Goal: Task Accomplishment & Management: Complete application form

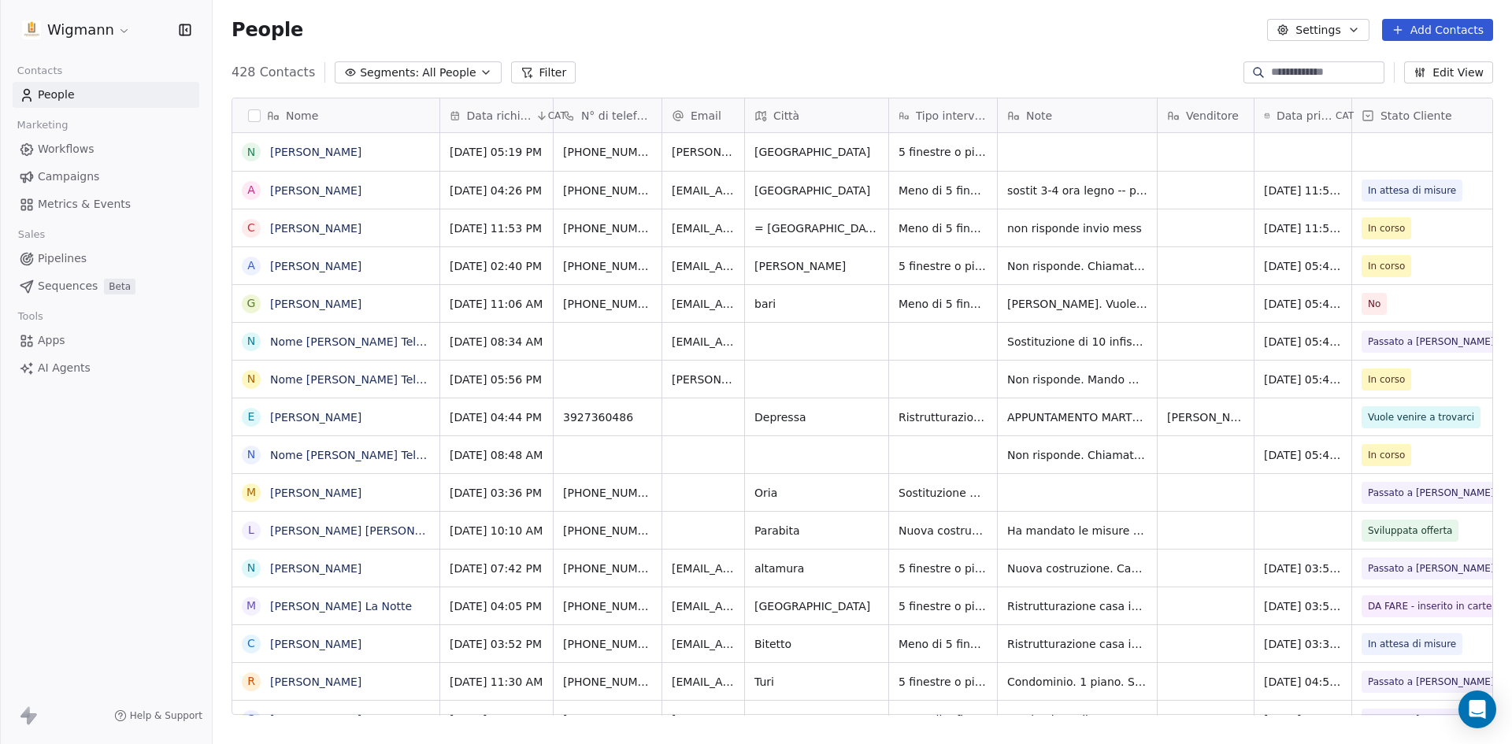
scroll to position [643, 1287]
click at [1279, 72] on input at bounding box center [1326, 73] width 110 height 16
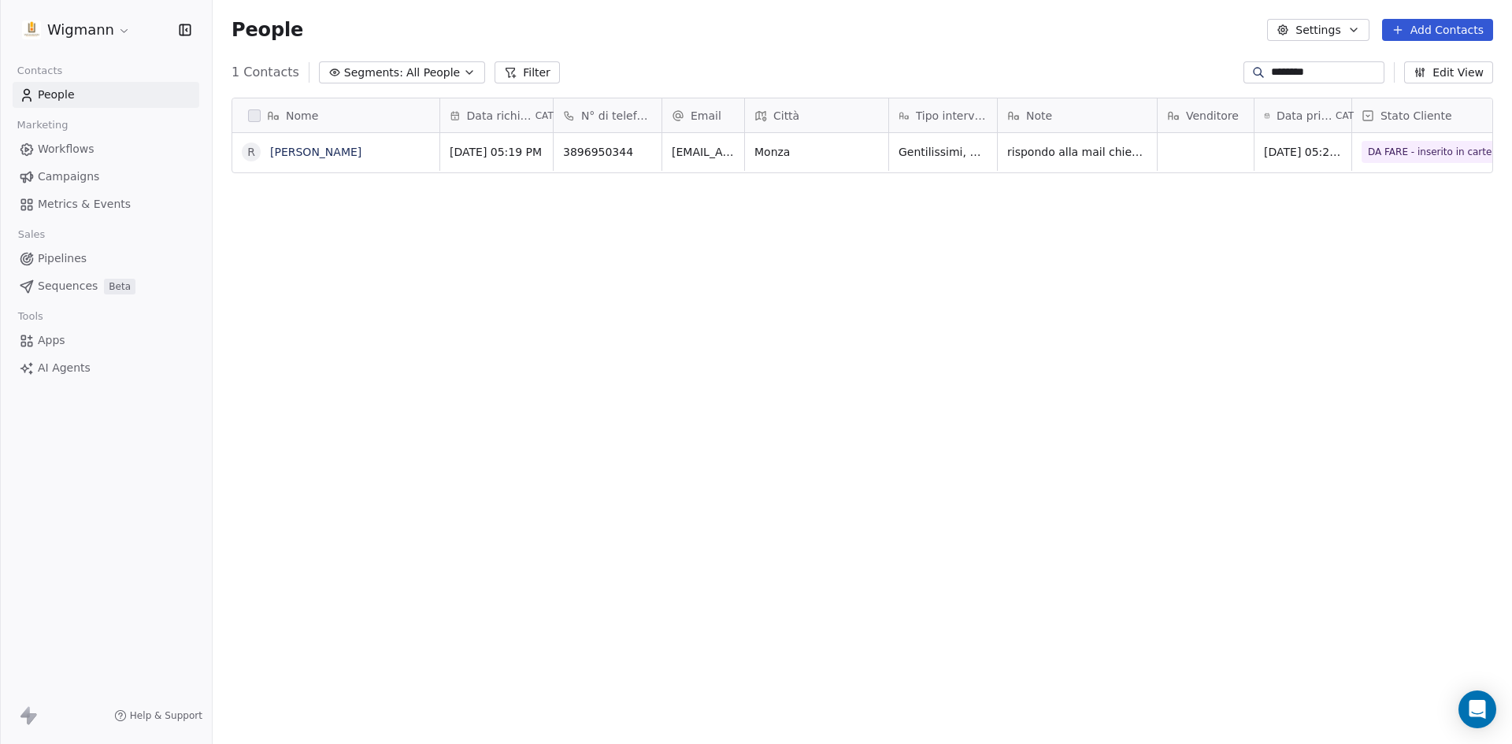
type input "********"
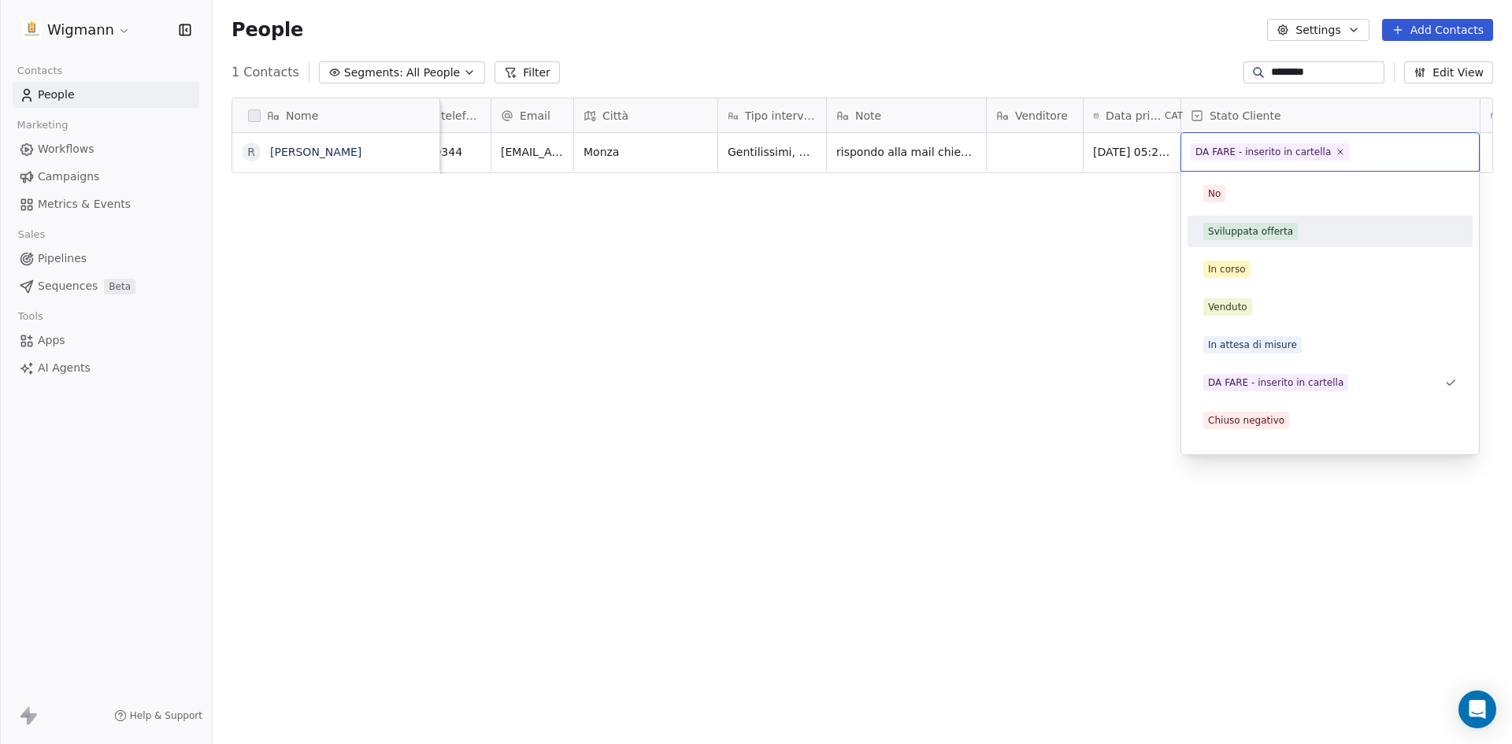
click at [1280, 232] on div "Sviluppata offerta" at bounding box center [1250, 231] width 85 height 14
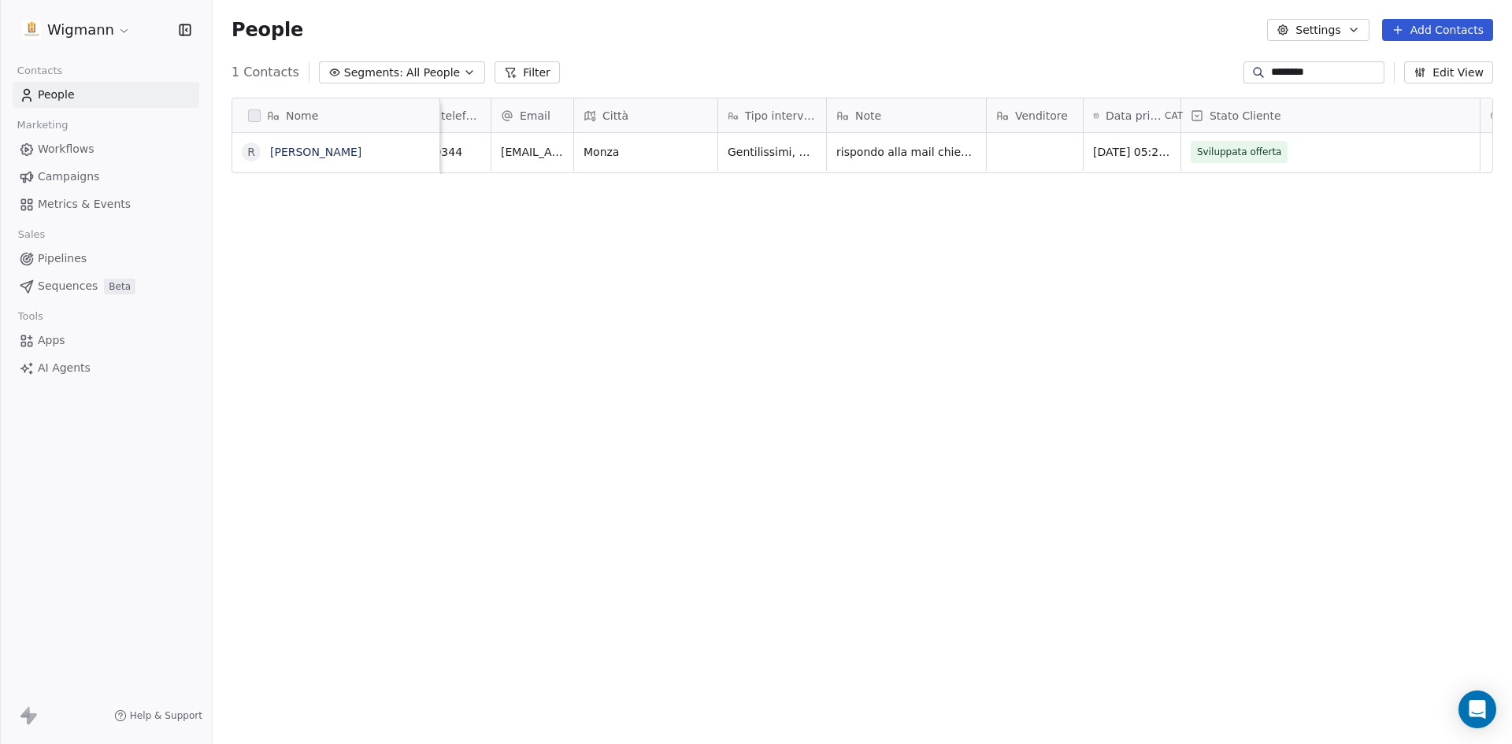
click at [1091, 320] on div "Nome R Rossella Petrelli Data richiesta CAT N° di telefono Email Città Tipo int…" at bounding box center [862, 412] width 1299 height 655
click at [1013, 148] on div "grid" at bounding box center [1035, 152] width 96 height 38
click at [920, 155] on html "Wigmann Contacts People Marketing Workflows Campaigns Metrics & Events Sales Pi…" at bounding box center [756, 372] width 1512 height 744
click at [934, 159] on span "rispondo alla mail chiedo il numero - 22/9 è interessata alle porte interne , 2…" at bounding box center [930, 203] width 187 height 126
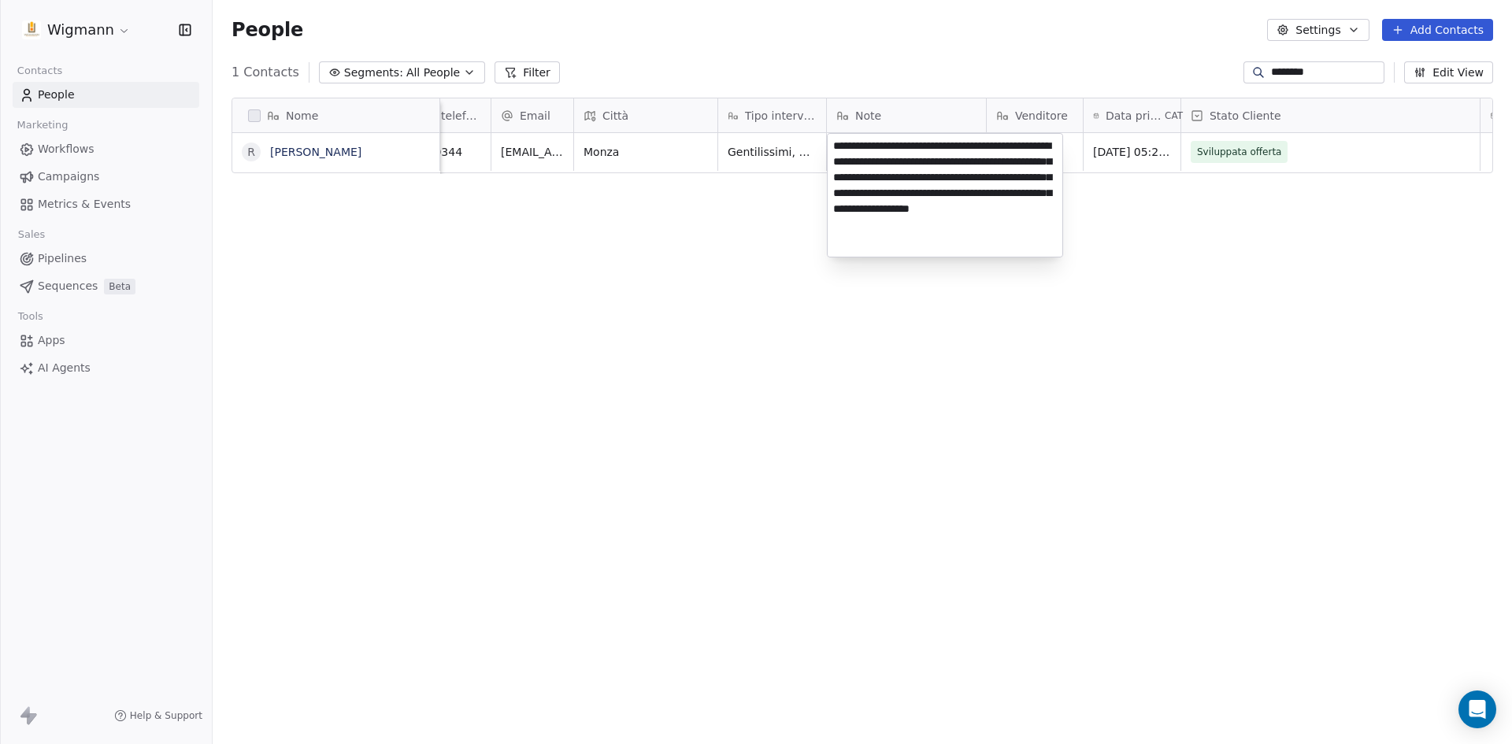
click at [952, 329] on html "Wigmann Contacts People Marketing Workflows Campaigns Metrics & Events Sales Pi…" at bounding box center [756, 372] width 1512 height 744
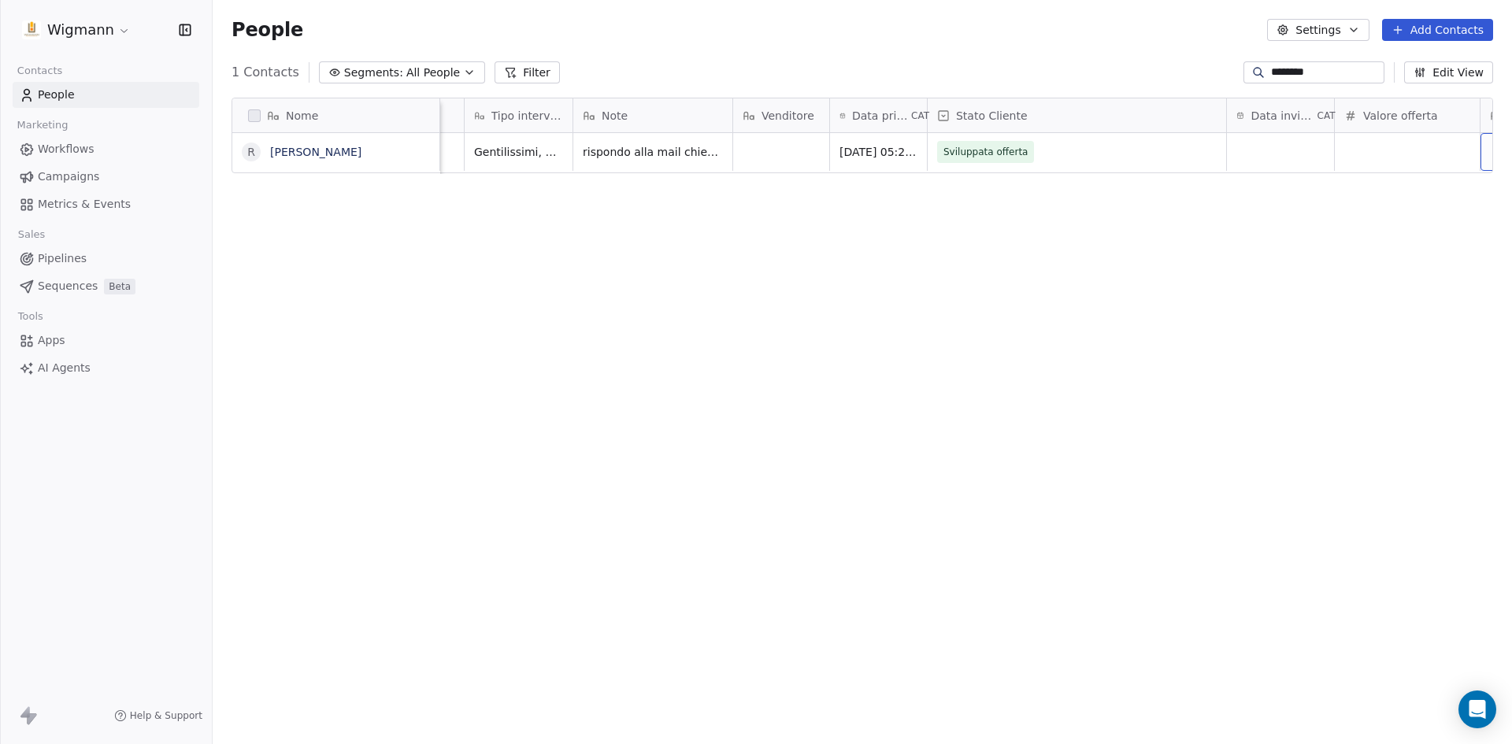
scroll to position [0, 570]
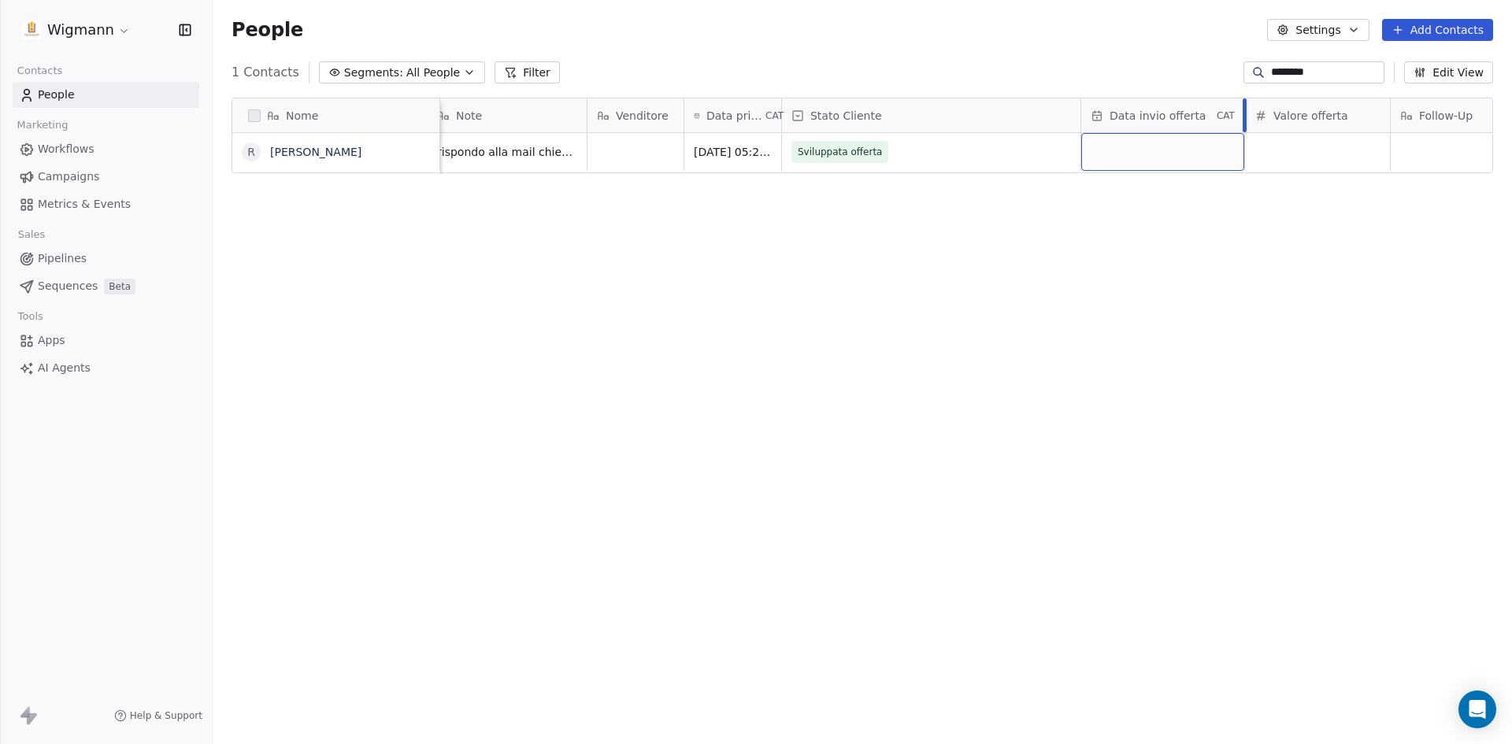
drag, startPoint x: 1186, startPoint y: 118, endPoint x: 1272, endPoint y: 120, distance: 86.6
click at [1246, 120] on div at bounding box center [1245, 115] width 4 height 34
click at [1215, 157] on div "grid" at bounding box center [1177, 152] width 192 height 38
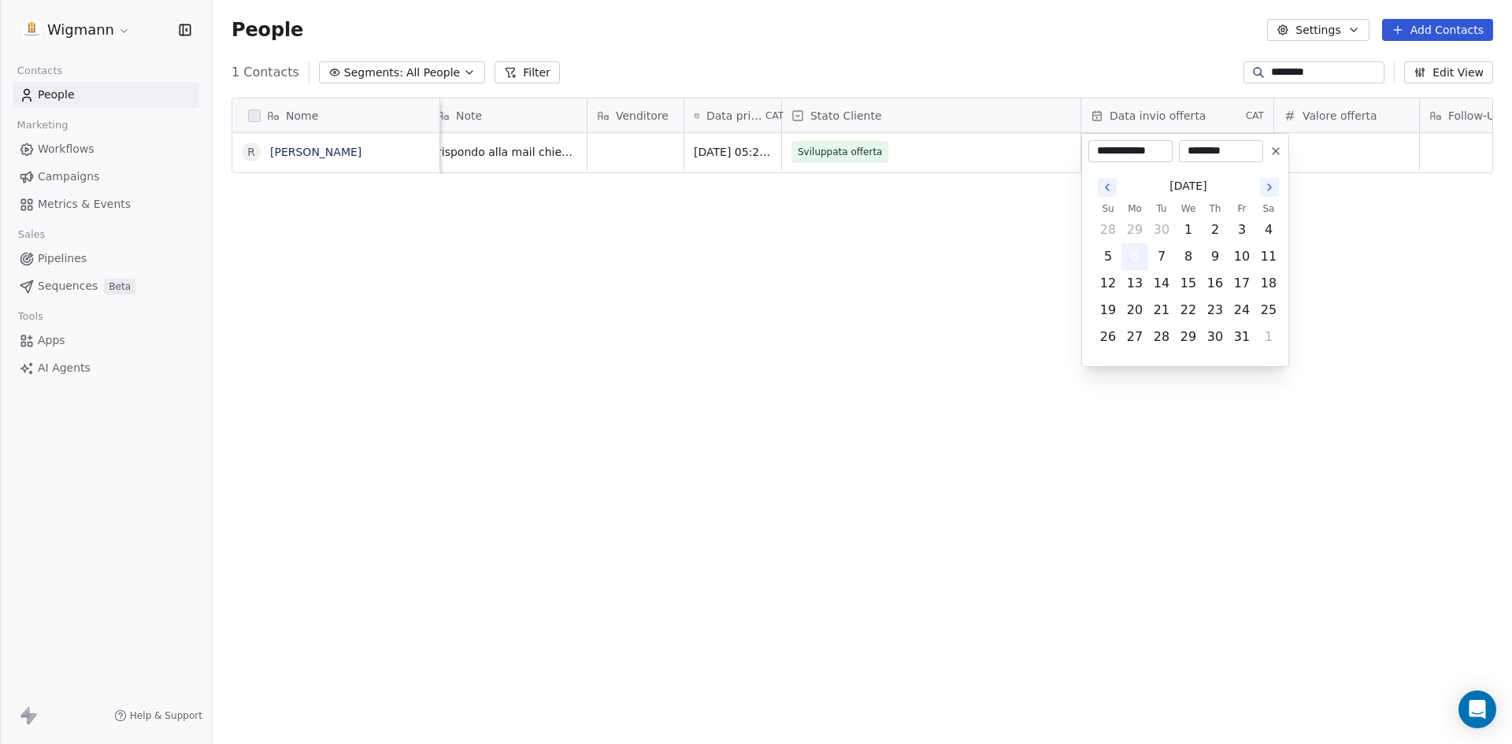
click at [1140, 257] on button "6" at bounding box center [1134, 256] width 25 height 25
click at [1387, 195] on html "**********" at bounding box center [756, 372] width 1512 height 744
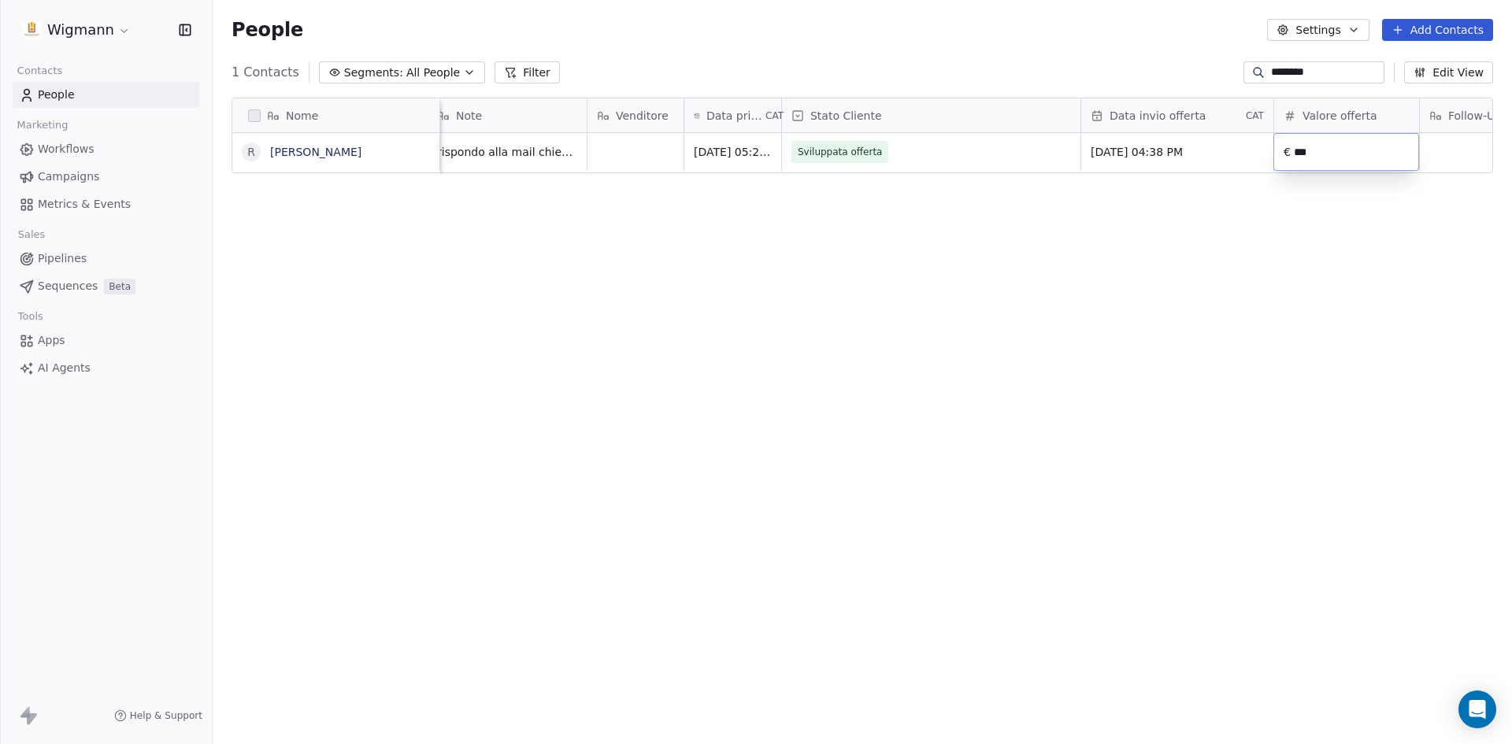
type input "*****"
click at [1276, 278] on html "Wigmann Contacts People Marketing Workflows Campaigns Metrics & Events Sales Pi…" at bounding box center [756, 372] width 1512 height 744
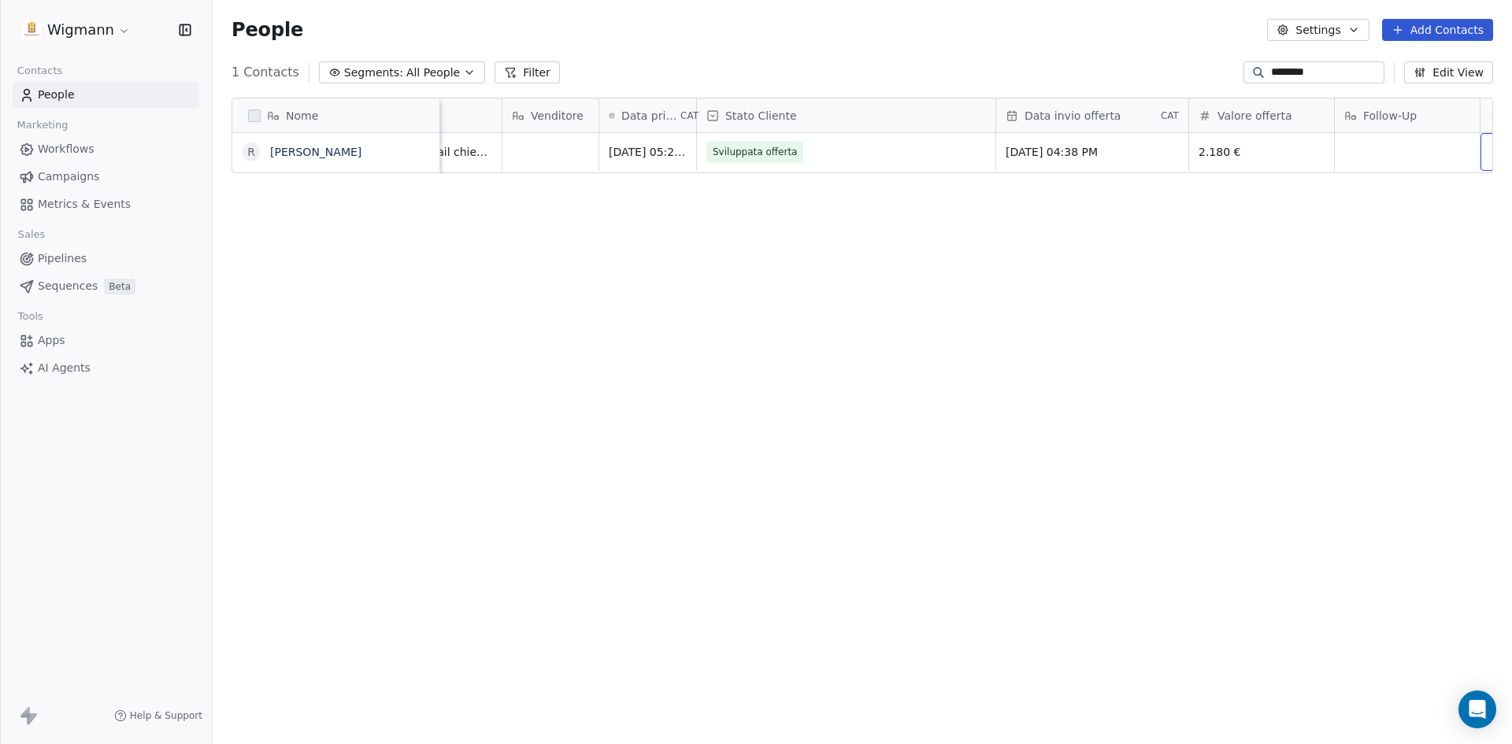
scroll to position [0, 801]
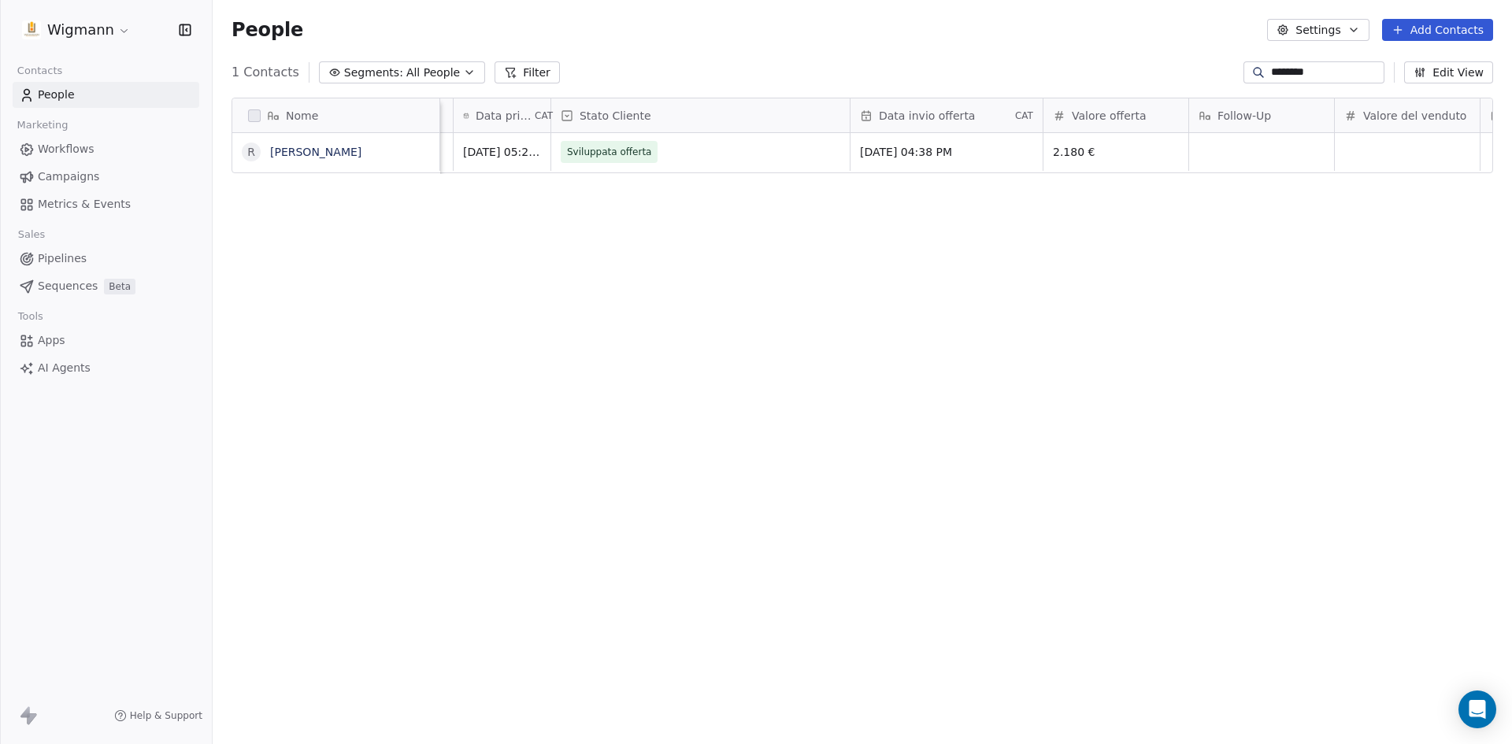
click at [1077, 462] on div "Nome R Rossella Petrelli Città Tipo intervento Note Venditore Data primo contat…" at bounding box center [862, 412] width 1299 height 655
click at [1236, 150] on div "grid" at bounding box center [1261, 152] width 145 height 38
click at [1238, 150] on textarea at bounding box center [1261, 158] width 143 height 49
click at [1239, 150] on textarea at bounding box center [1261, 158] width 143 height 49
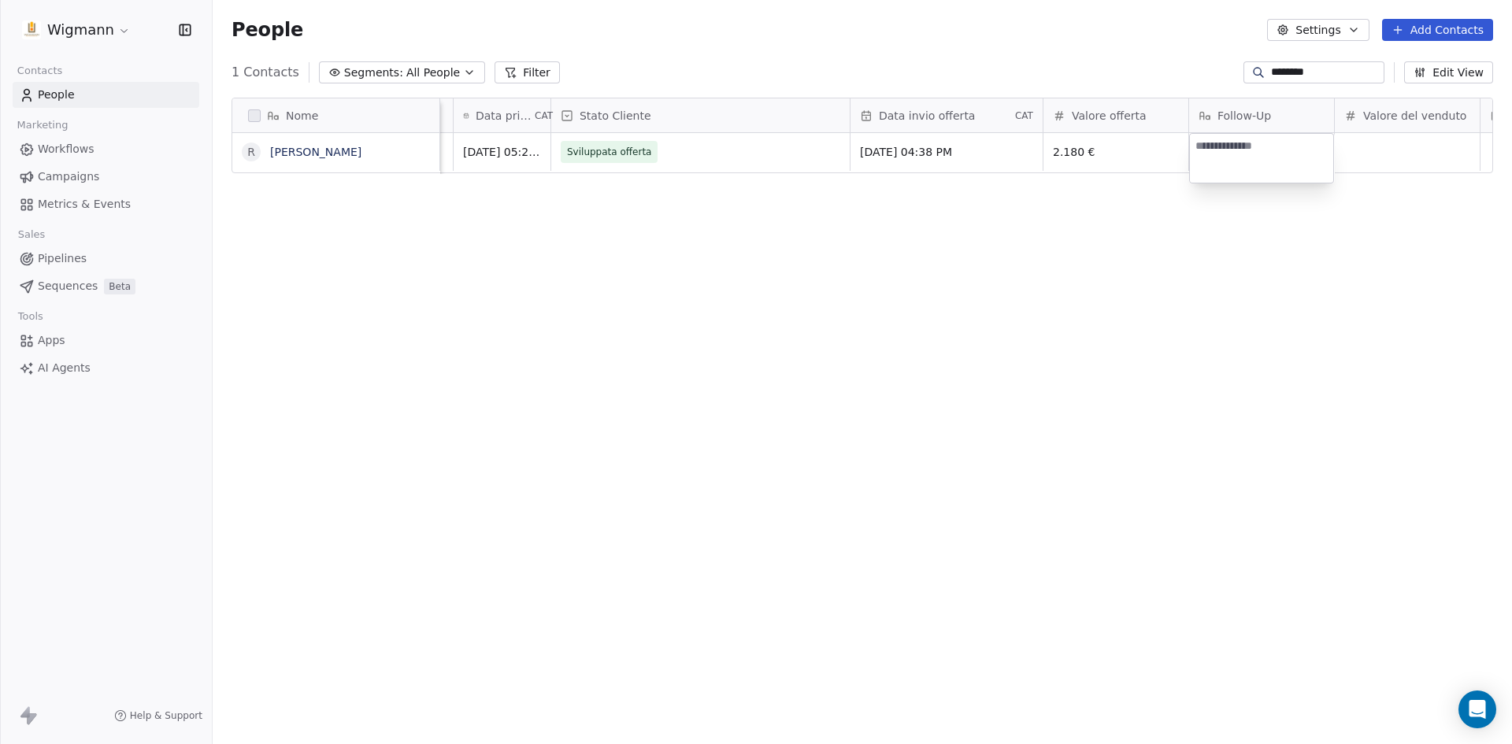
click at [1206, 239] on html "Wigmann Contacts People Marketing Workflows Campaigns Metrics & Events Sales Pi…" at bounding box center [756, 372] width 1512 height 744
click at [1227, 150] on div "grid" at bounding box center [1261, 152] width 145 height 38
type textarea "*****"
click at [1181, 258] on html "Wigmann Contacts People Marketing Workflows Campaigns Metrics & Events Sales Pi…" at bounding box center [756, 372] width 1512 height 744
click at [1427, 128] on div "Valore del venduto" at bounding box center [1407, 115] width 145 height 34
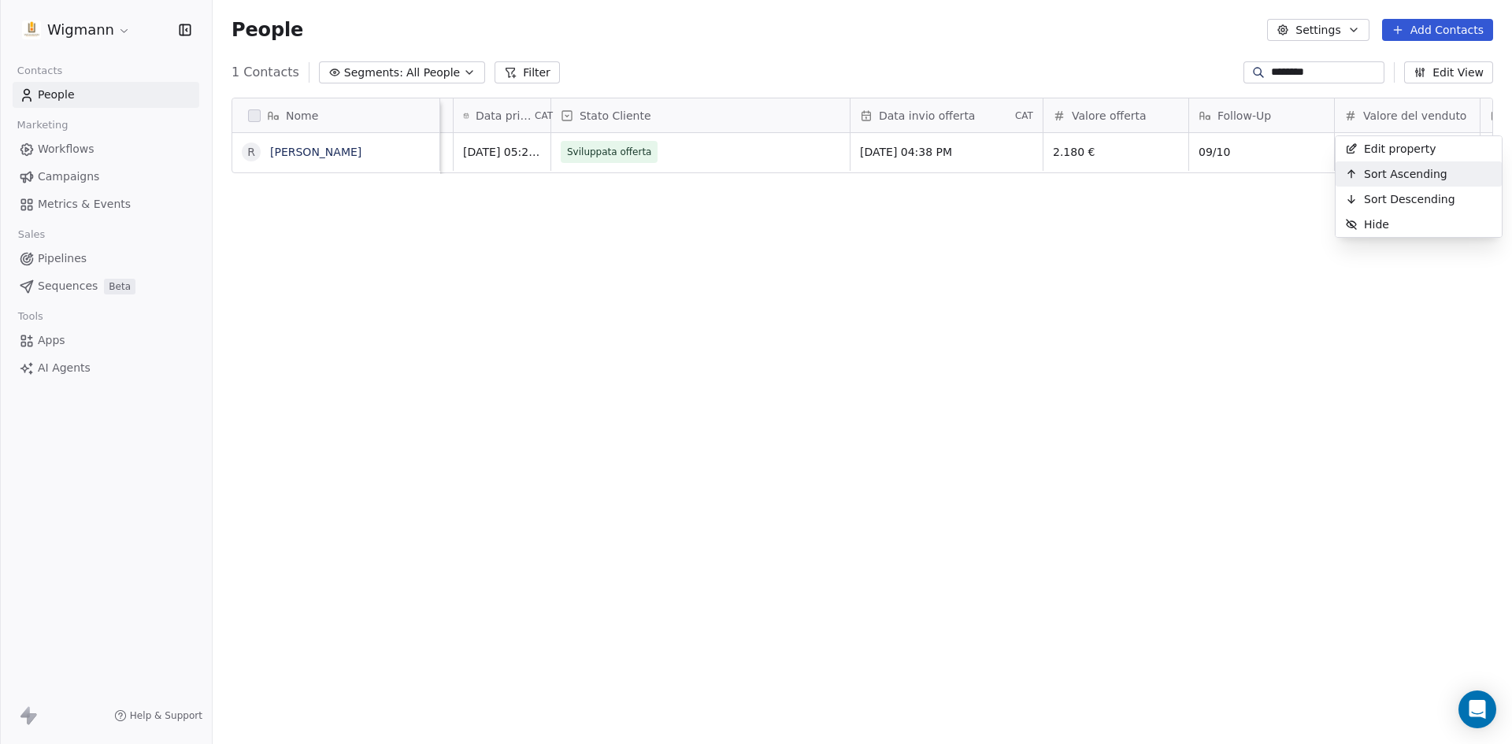
drag, startPoint x: 1131, startPoint y: 210, endPoint x: 1311, endPoint y: 186, distance: 182.0
click at [1132, 209] on html "Wigmann Contacts People Marketing Workflows Campaigns Metrics & Events Sales Pi…" at bounding box center [756, 372] width 1512 height 744
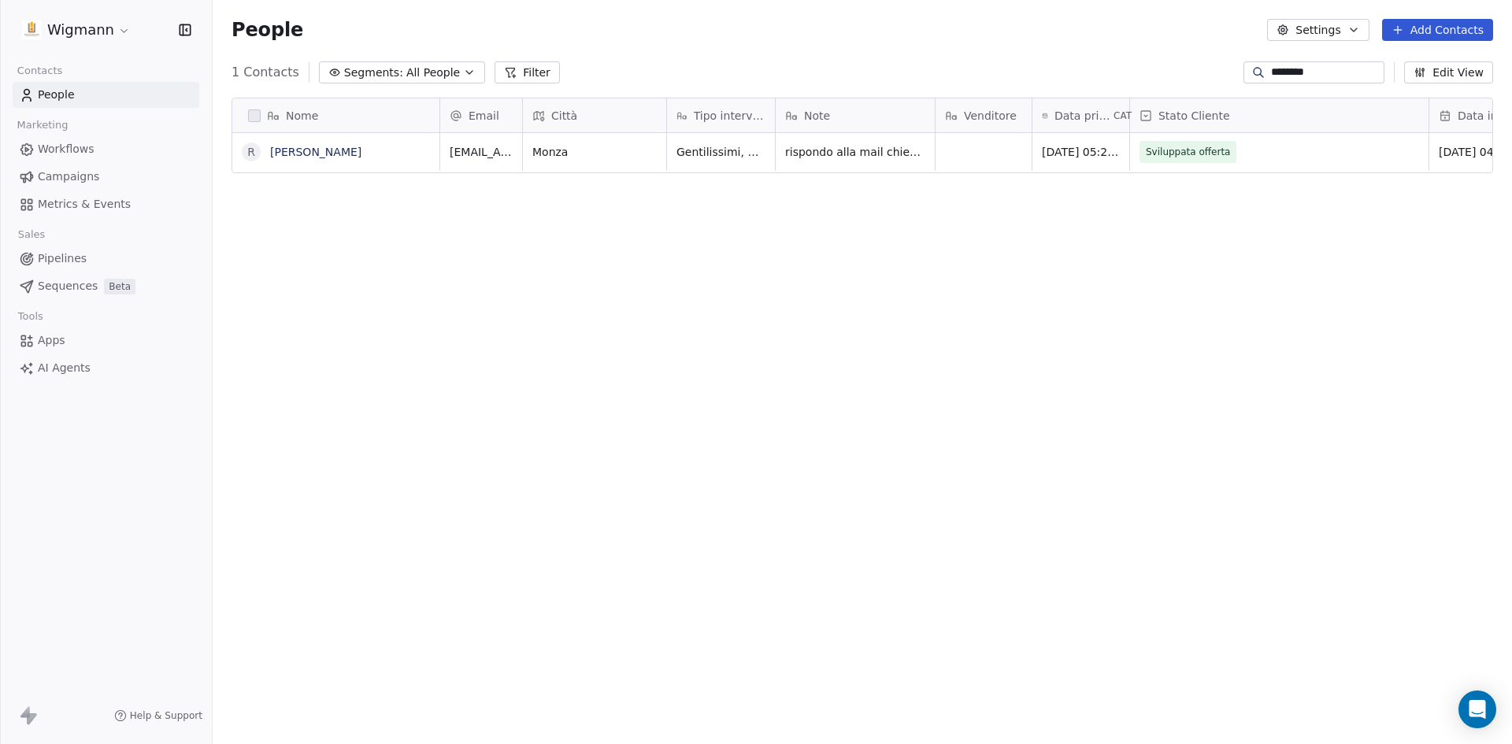
scroll to position [0, 0]
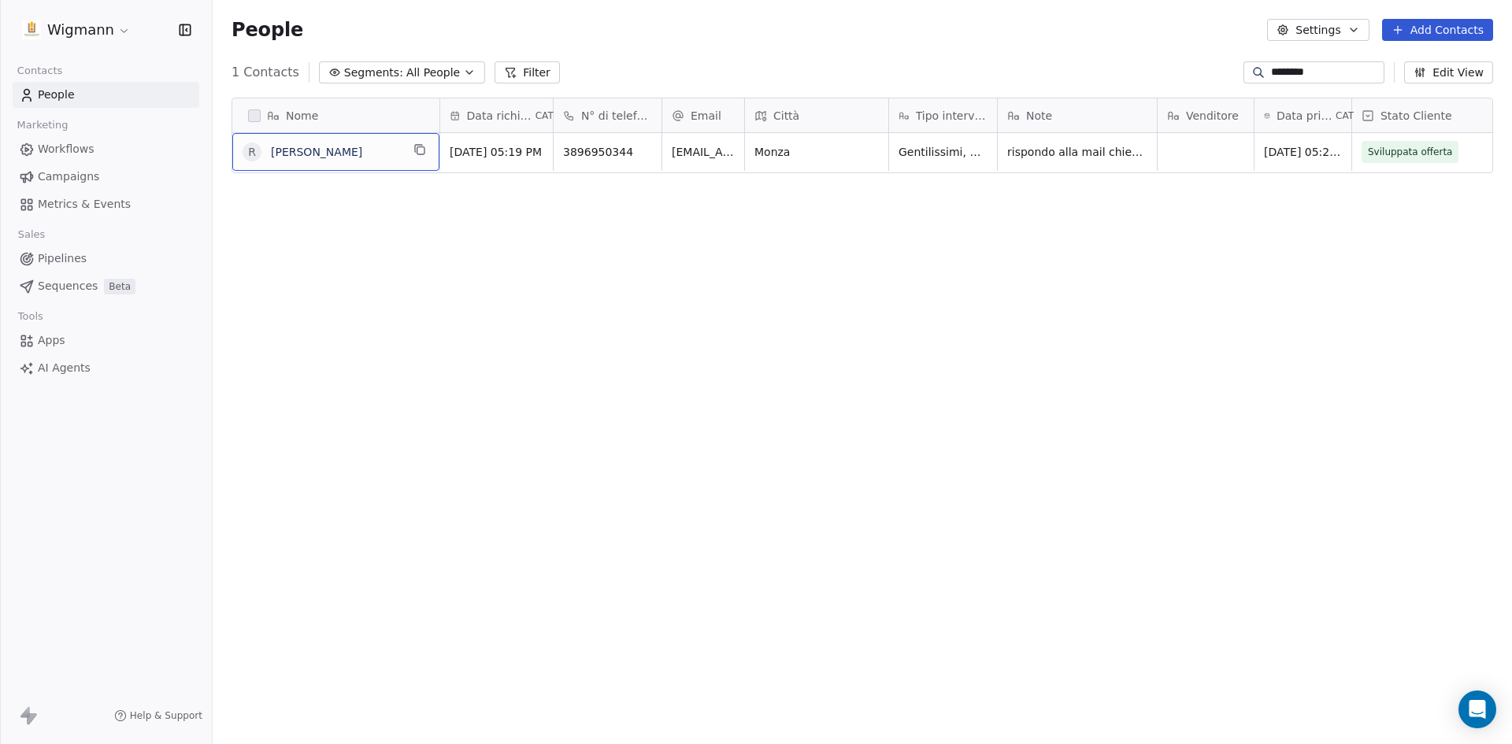
click at [1317, 70] on input "********" at bounding box center [1326, 73] width 110 height 16
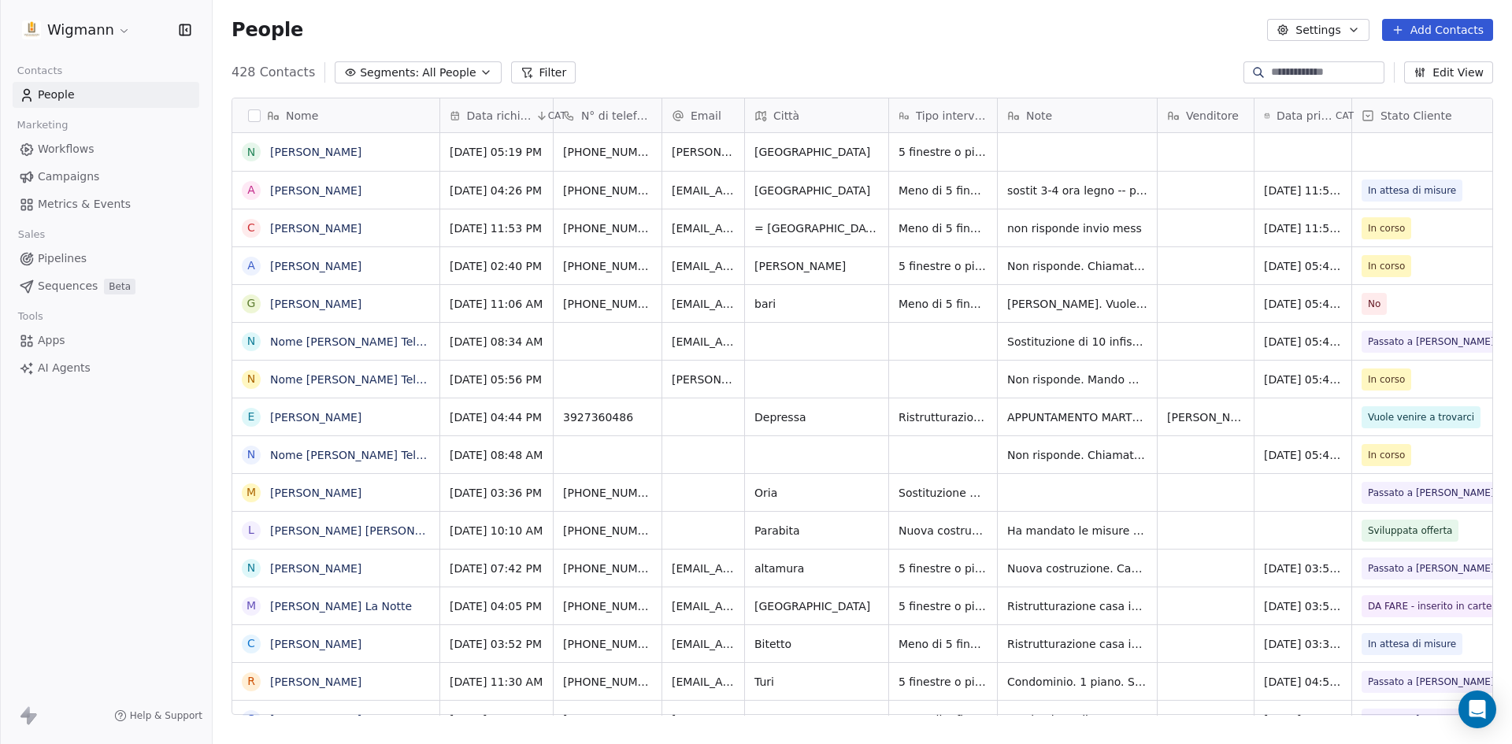
scroll to position [643, 1287]
click at [1297, 70] on input at bounding box center [1326, 73] width 110 height 16
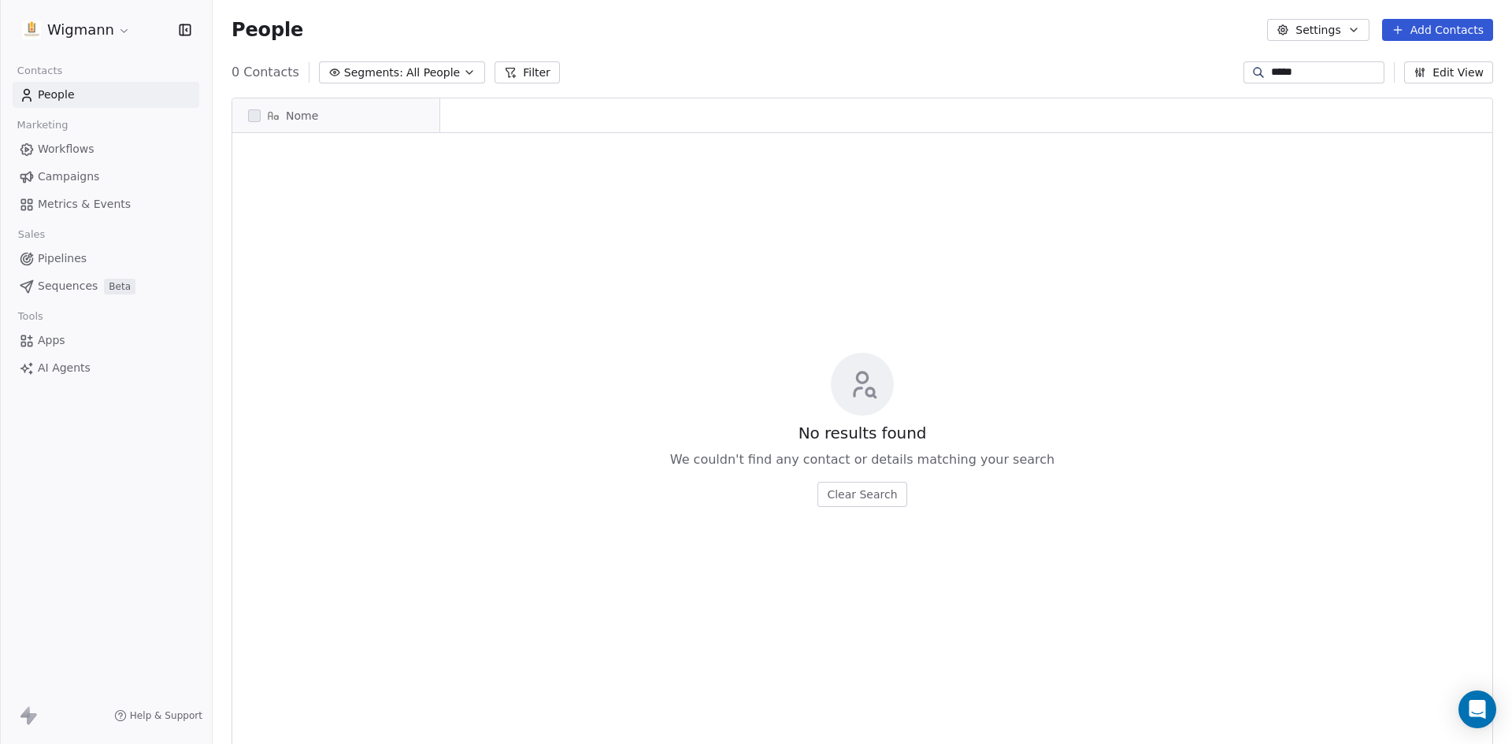
scroll to position [13, 13]
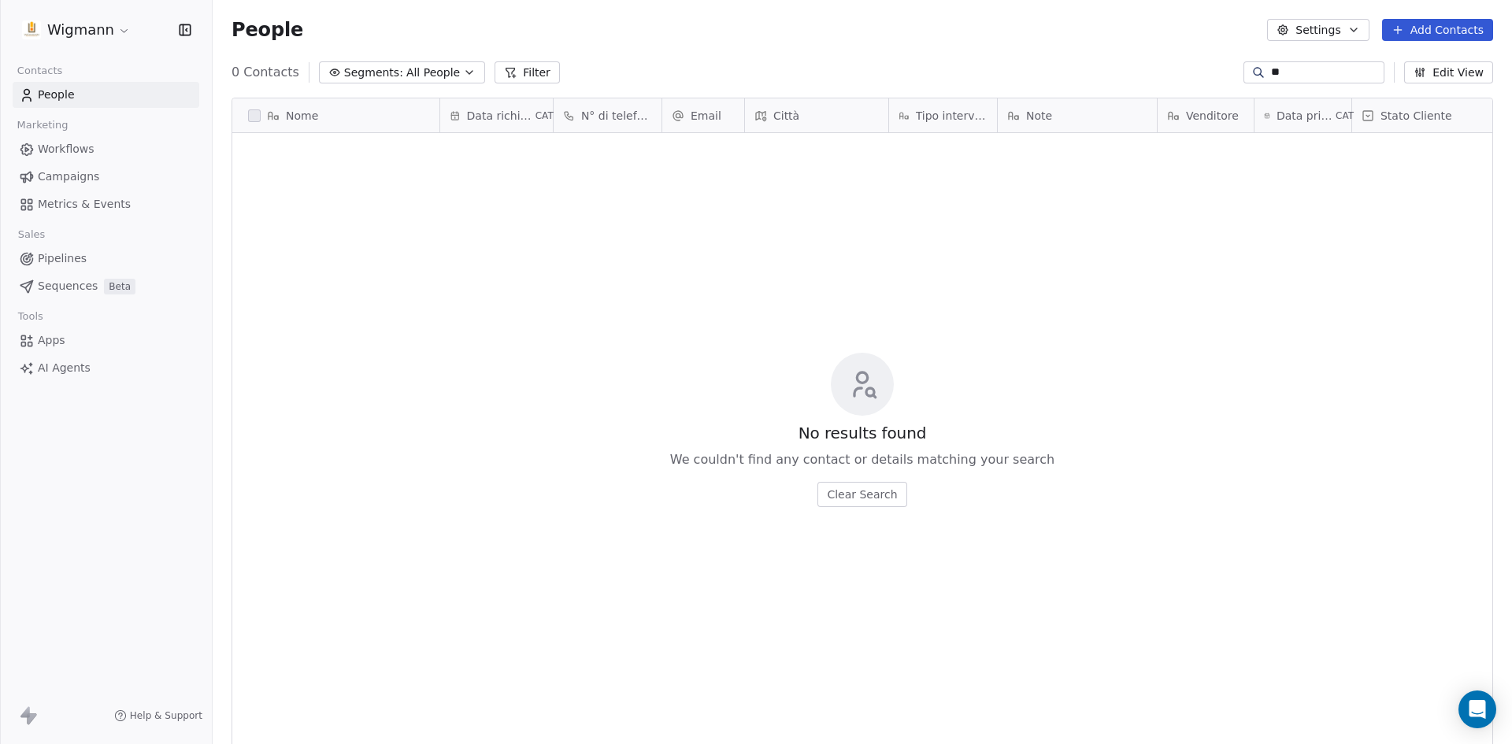
type input "*"
